Goal: Communication & Community: Answer question/provide support

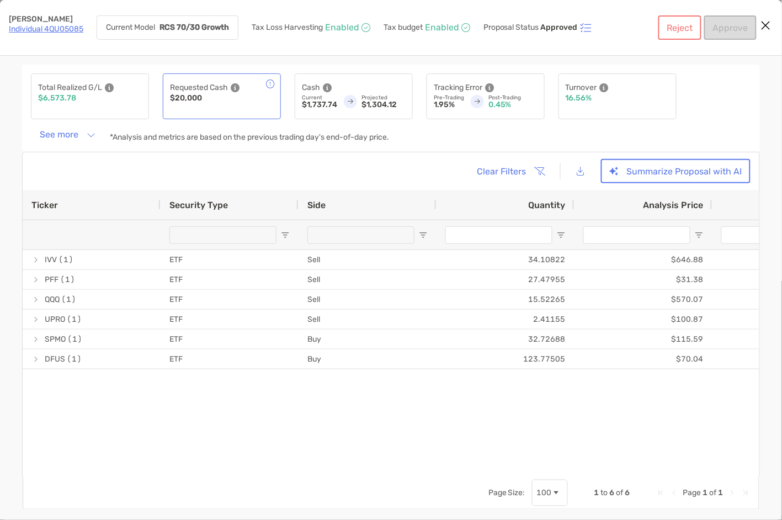
click at [767, 28] on icon "Close modal" at bounding box center [766, 25] width 10 height 13
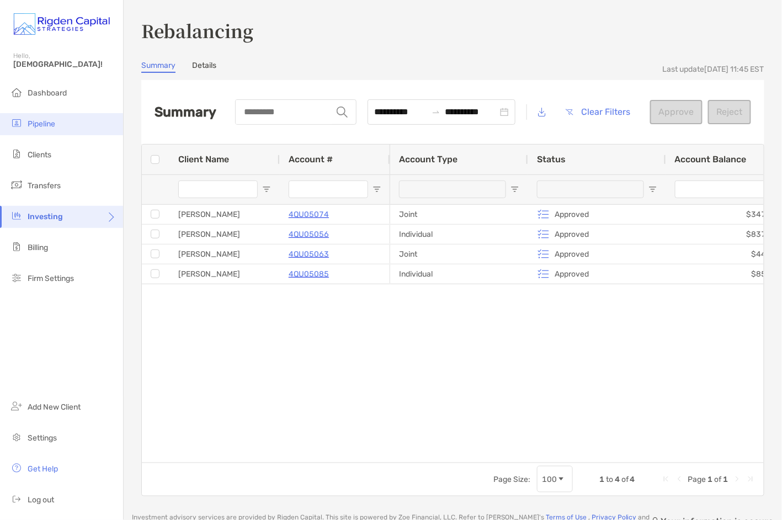
click at [43, 127] on span "Pipeline" at bounding box center [42, 123] width 28 height 9
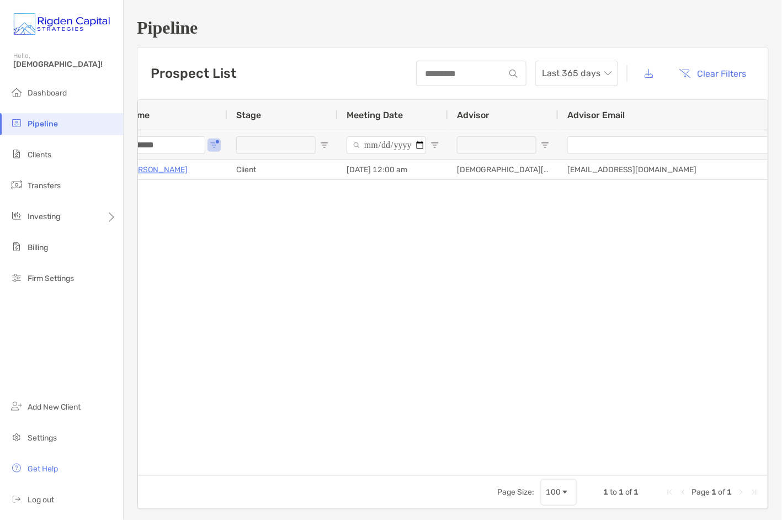
click at [199, 144] on input "******" at bounding box center [166, 145] width 80 height 18
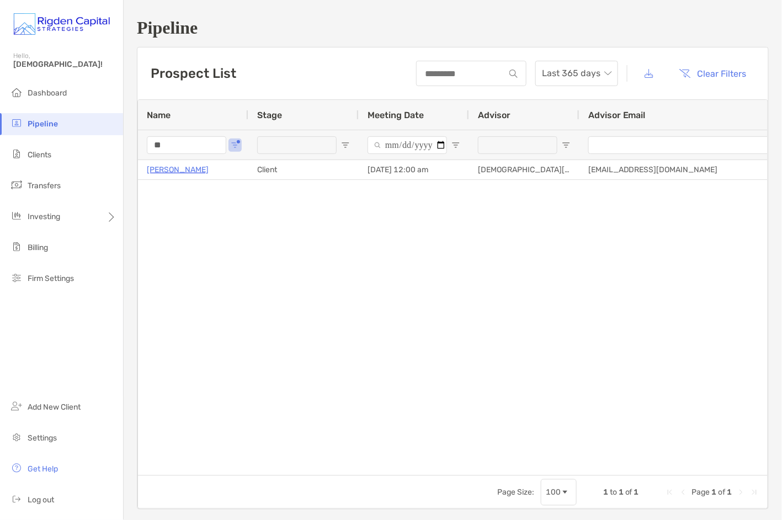
type input "*"
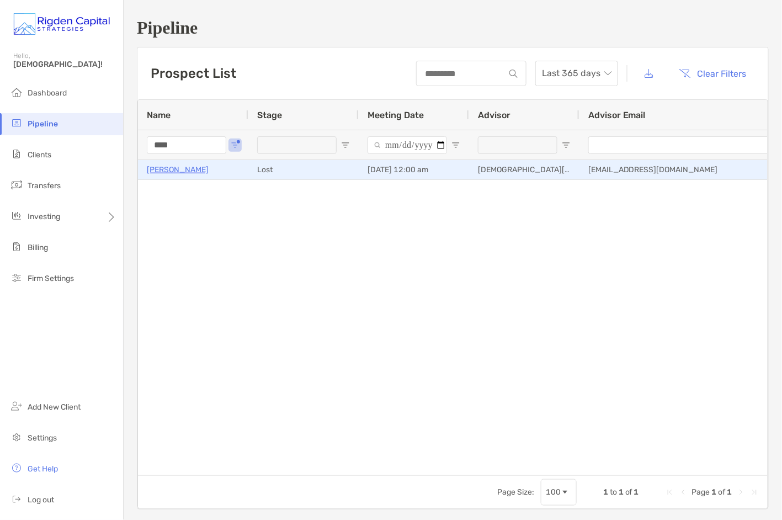
type input "****"
click at [176, 170] on p "[PERSON_NAME]" at bounding box center [178, 170] width 62 height 14
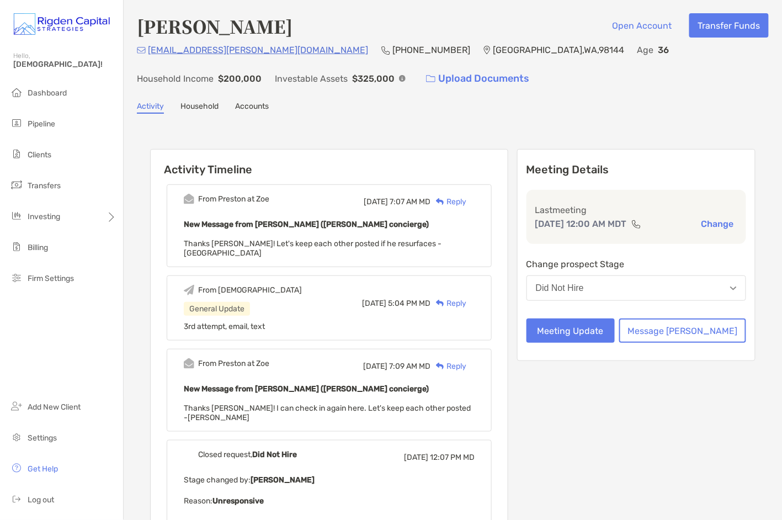
click at [467, 202] on div "Reply" at bounding box center [449, 202] width 36 height 12
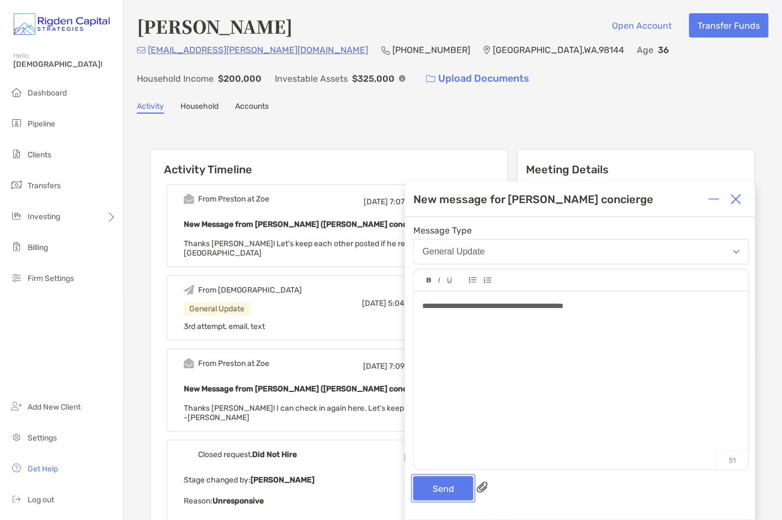
click at [462, 490] on button "Send" at bounding box center [444, 488] width 60 height 24
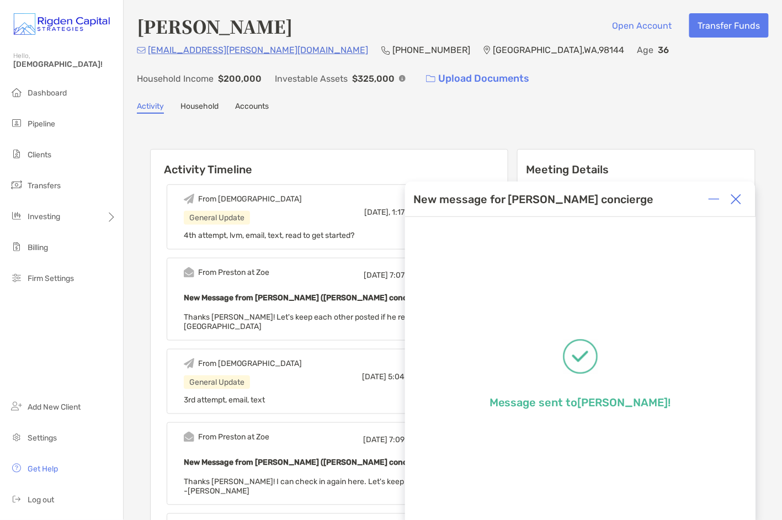
click at [363, 258] on div "From [PERSON_NAME] at [PERSON_NAME][DATE] 7:07 AM MD Reply New Message from [PE…" at bounding box center [329, 299] width 325 height 83
click at [738, 202] on img at bounding box center [736, 199] width 11 height 11
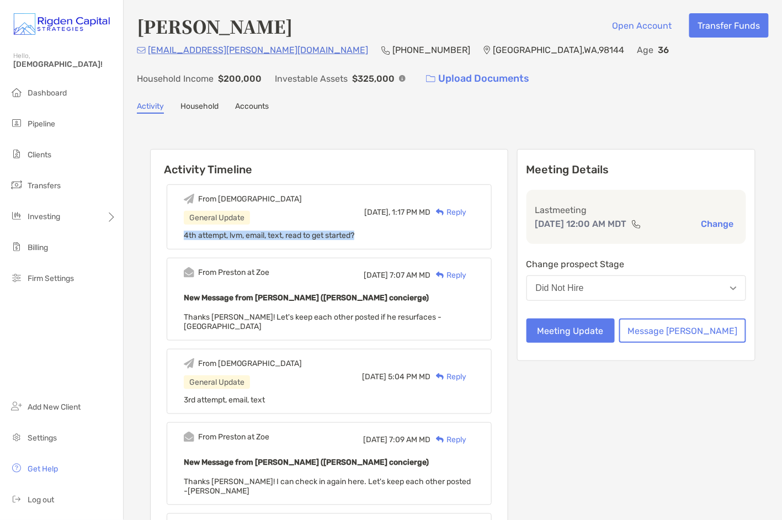
drag, startPoint x: 391, startPoint y: 233, endPoint x: 198, endPoint y: 237, distance: 192.7
click at [198, 237] on div "From [DEMOGRAPHIC_DATA] General Update [DATE], 1:17 PM MD Reply 4th attempt, lv…" at bounding box center [329, 216] width 325 height 65
copy span "4th attempt, lvm, email, text, read to get started?"
